Goal: Obtain resource: Download file/media

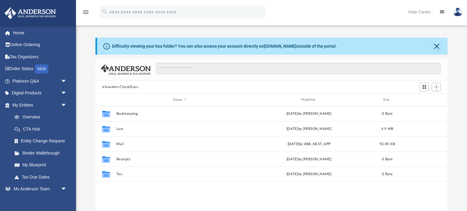
scroll to position [138, 352]
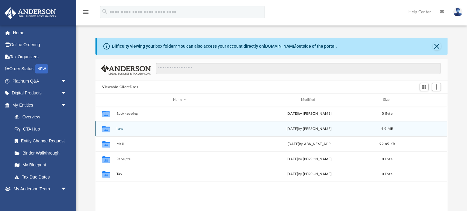
click at [135, 130] on button "Law" at bounding box center [179, 129] width 127 height 4
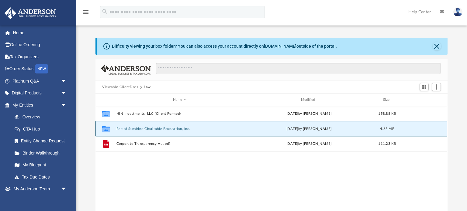
click at [137, 129] on button "Rae of Sunshine Charitable Foundation, Inc." at bounding box center [179, 129] width 127 height 4
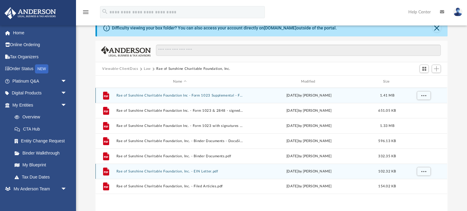
scroll to position [28, 0]
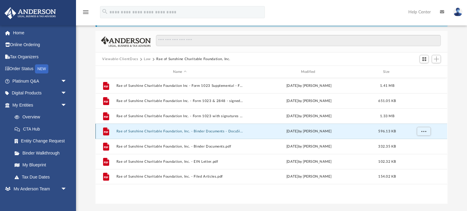
click at [167, 131] on button "Rae of Sunshine Charitable Foundation, Inc. - Binder Documents - DocuSigned.pdf" at bounding box center [179, 131] width 127 height 4
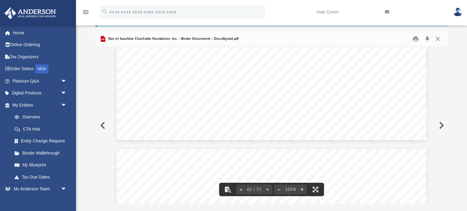
scroll to position [26154, 0]
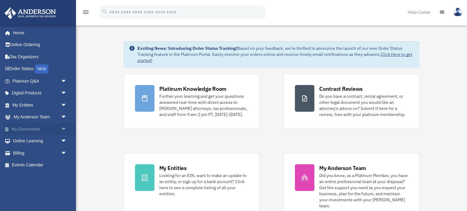
click at [22, 129] on link "My Documents arrow_drop_down" at bounding box center [40, 129] width 72 height 12
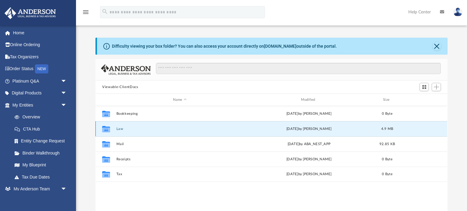
click at [237, 127] on button "Law" at bounding box center [179, 129] width 127 height 4
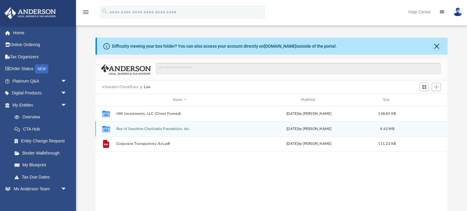
click at [237, 127] on button "Rae of Sunshine Charitable Foundation, Inc." at bounding box center [179, 129] width 127 height 4
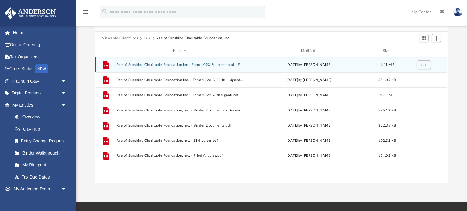
scroll to position [55, 0]
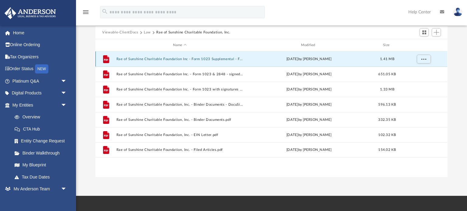
click at [229, 58] on button "Rae of Sunshine Charitable Foundation Inc - Form 1023 Supplemental - FILED [DAT…" at bounding box center [179, 59] width 127 height 4
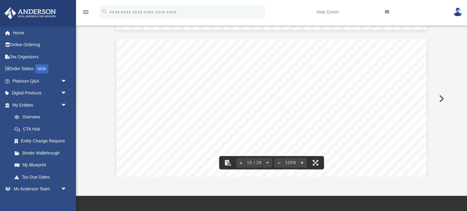
scroll to position [4184, 0]
